Goal: Check status: Check status

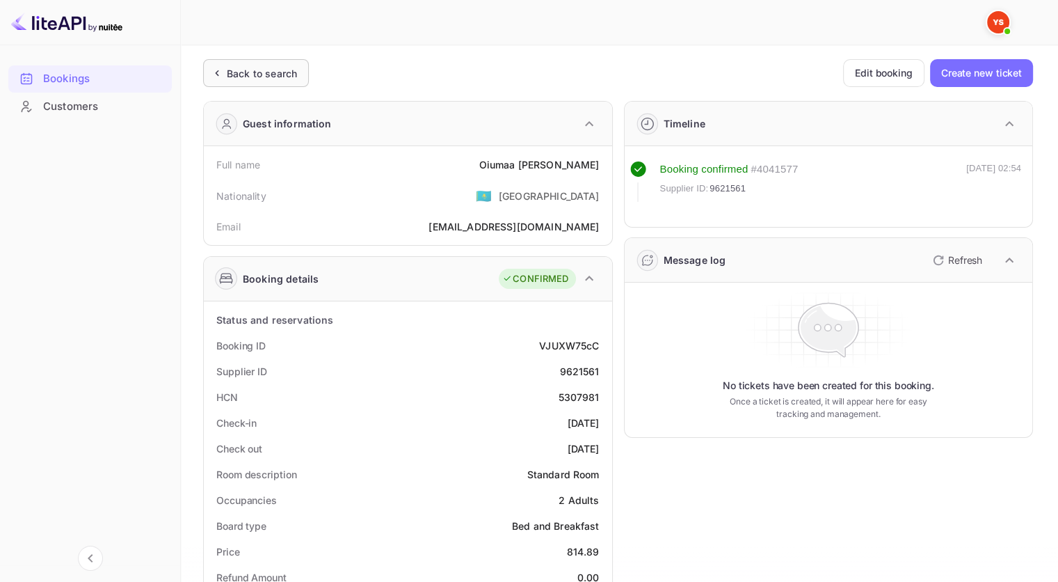
click at [288, 62] on div "Back to search" at bounding box center [256, 73] width 106 height 28
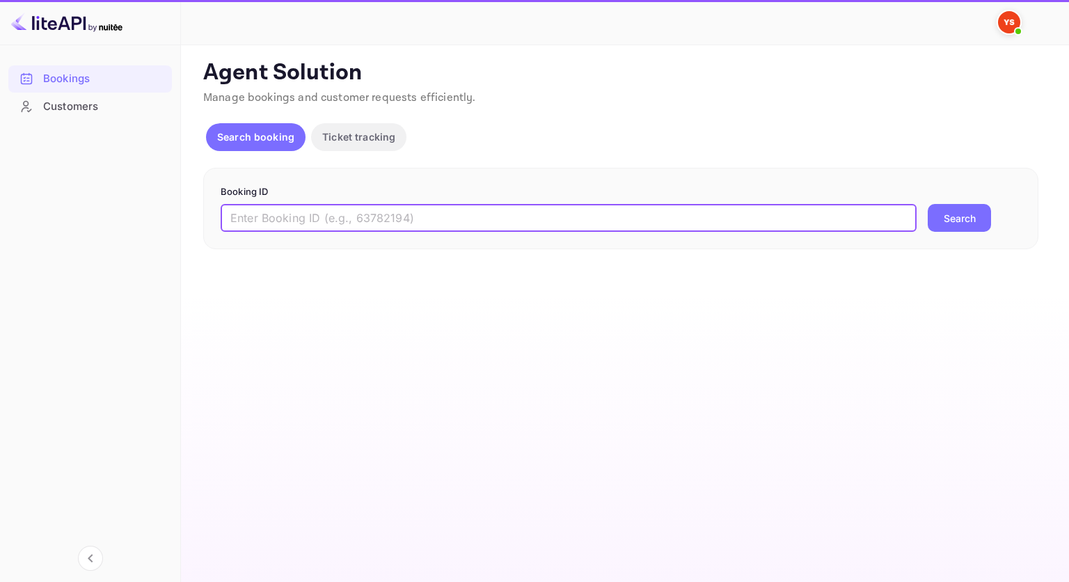
click at [514, 219] on input "text" at bounding box center [569, 218] width 696 height 28
paste input "9712348"
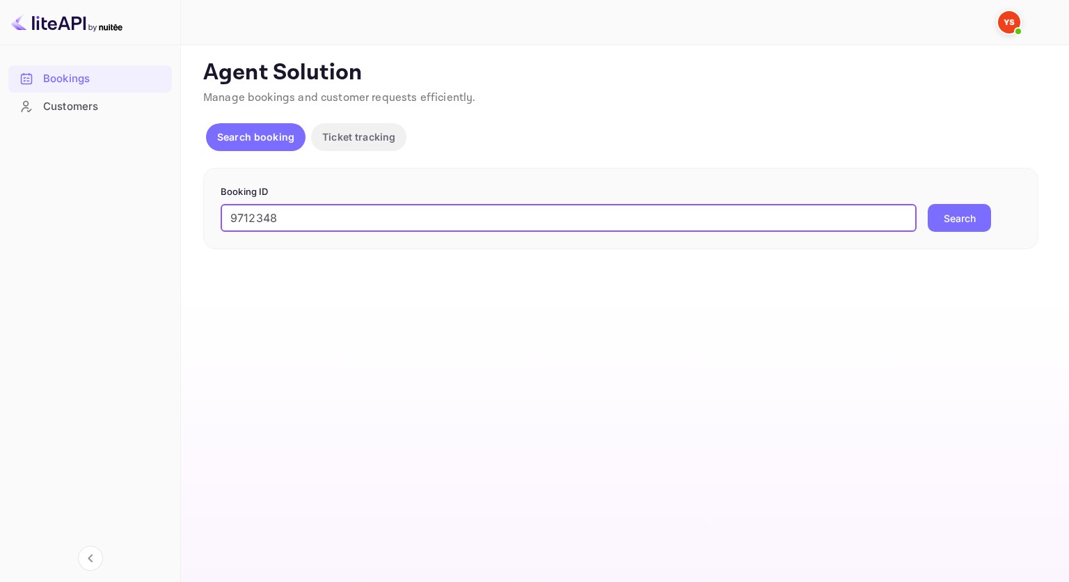
type input "9712348"
click at [943, 218] on button "Search" at bounding box center [958, 218] width 63 height 28
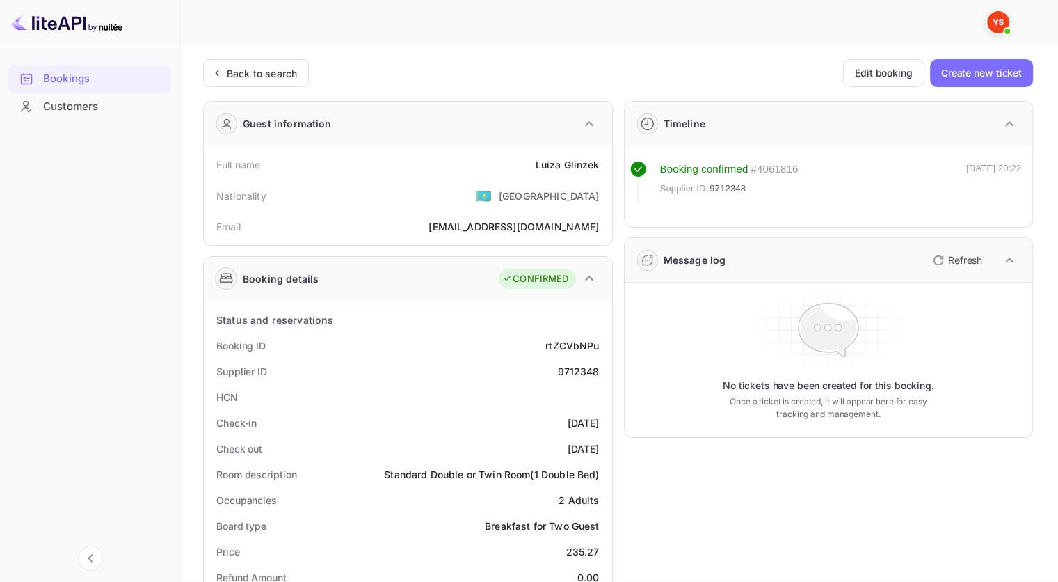
click at [579, 370] on div "9712348" at bounding box center [578, 371] width 42 height 15
copy div "9712348"
drag, startPoint x: 563, startPoint y: 167, endPoint x: 517, endPoint y: 168, distance: 45.9
click at [517, 168] on div "Full name [PERSON_NAME]" at bounding box center [407, 165] width 397 height 26
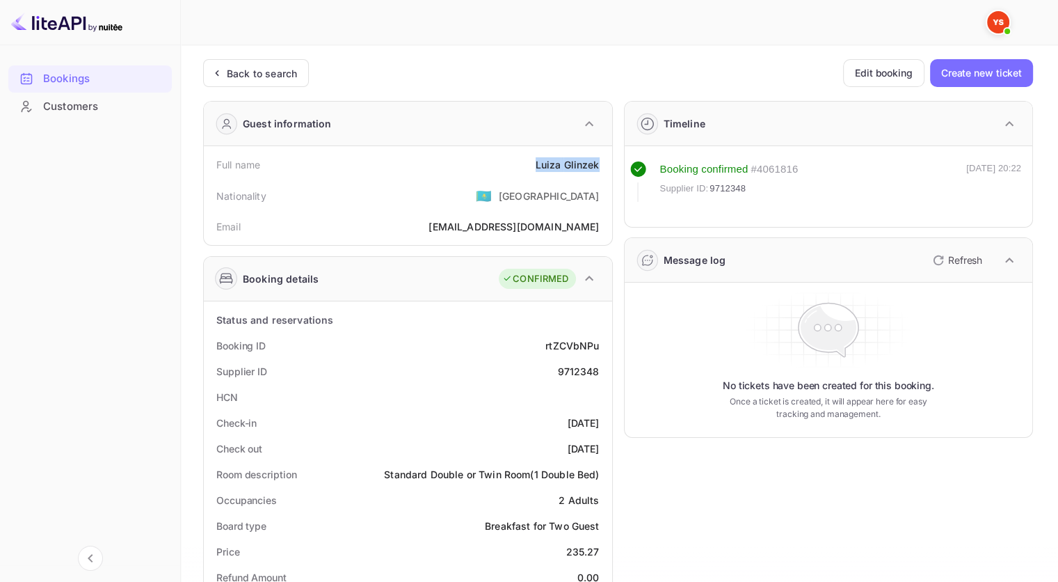
copy div "[PERSON_NAME]"
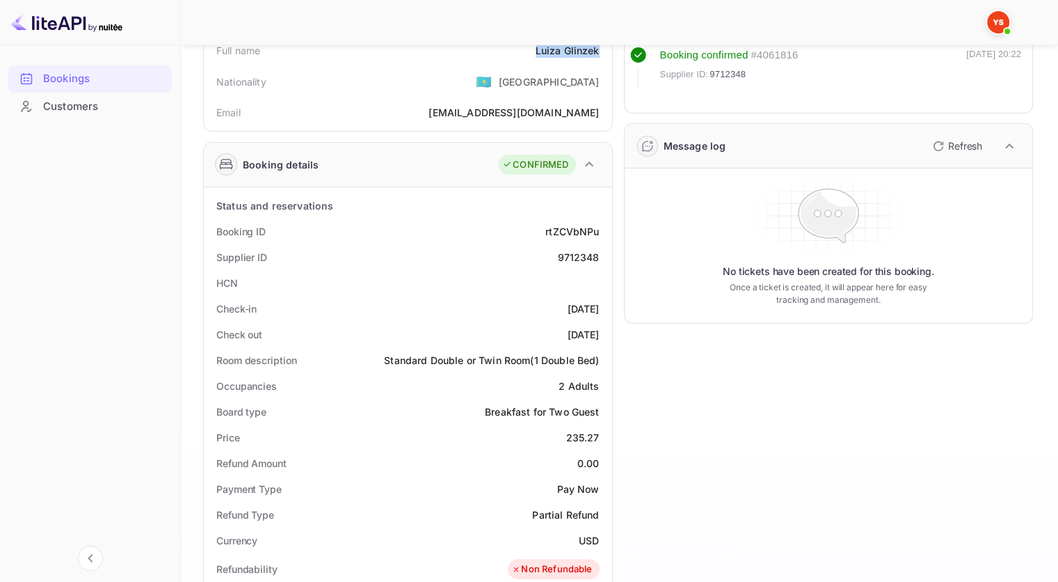
scroll to position [139, 0]
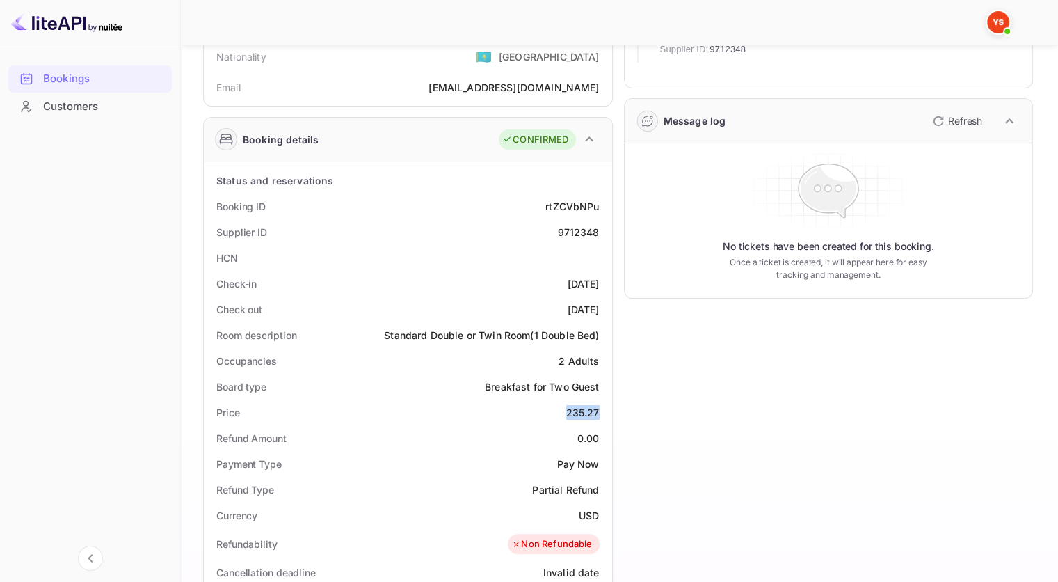
drag, startPoint x: 580, startPoint y: 412, endPoint x: 568, endPoint y: 412, distance: 11.1
click at [568, 412] on div "Price 235.27" at bounding box center [407, 412] width 397 height 26
copy div "235.27"
